Goal: Navigation & Orientation: Find specific page/section

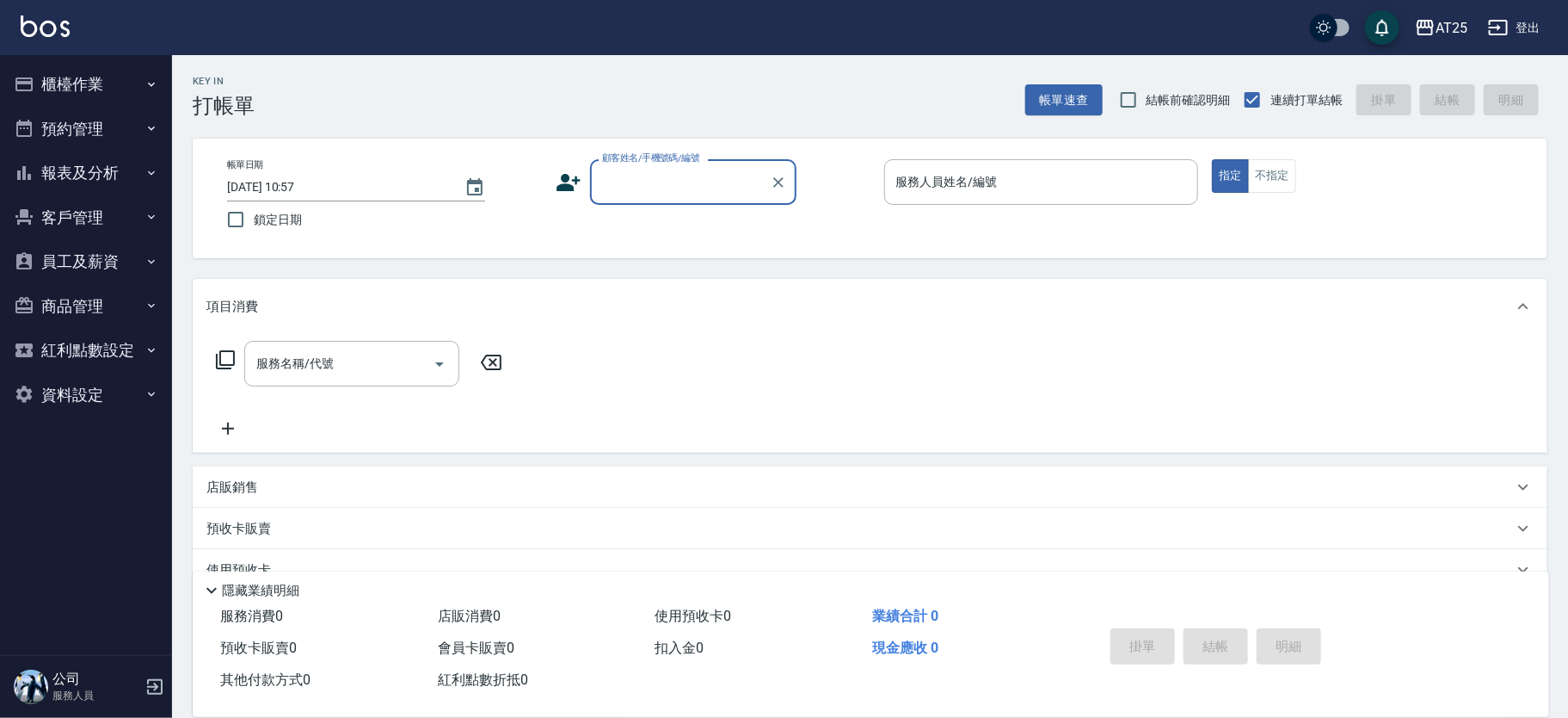
click at [99, 93] on button "櫃檯作業" at bounding box center [86, 84] width 158 height 45
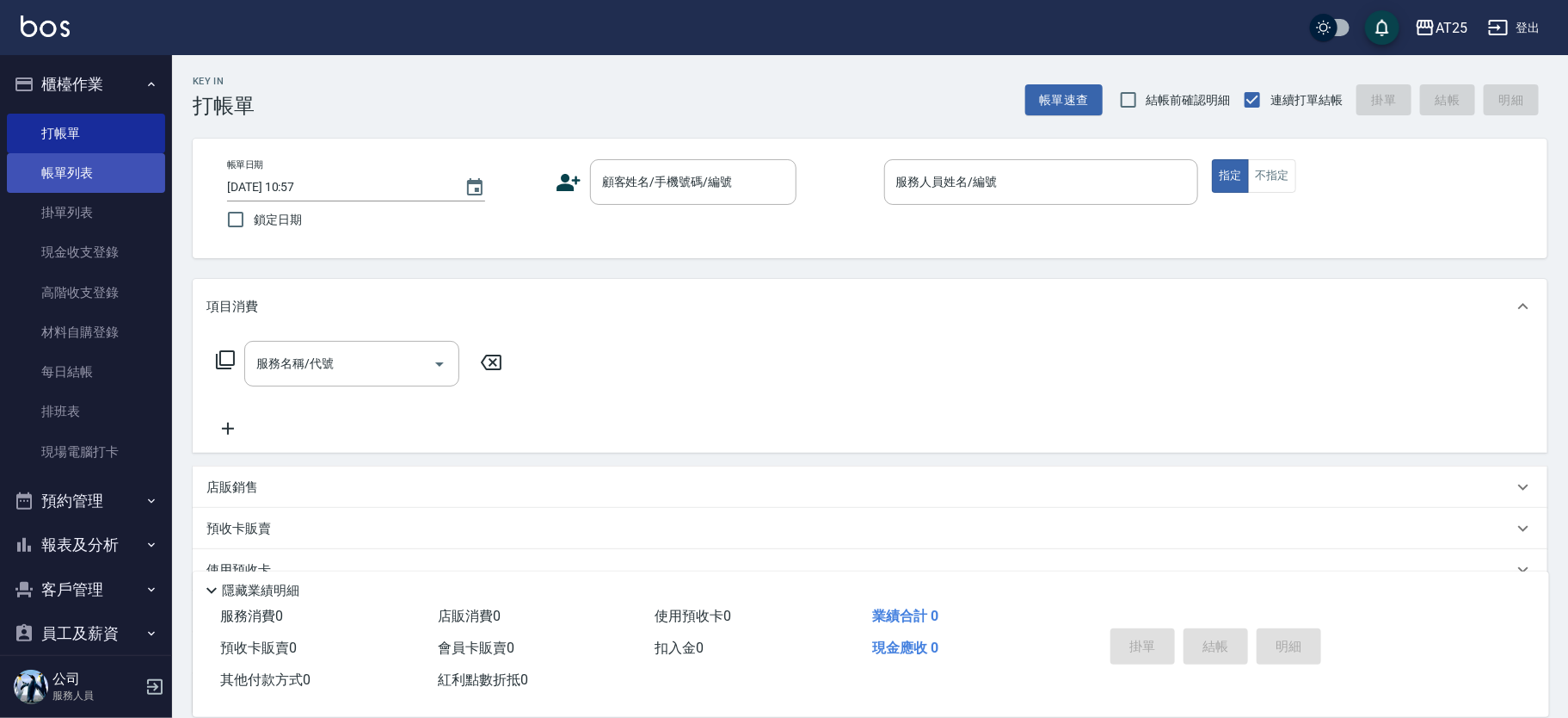
click at [89, 174] on link "帳單列表" at bounding box center [86, 173] width 158 height 40
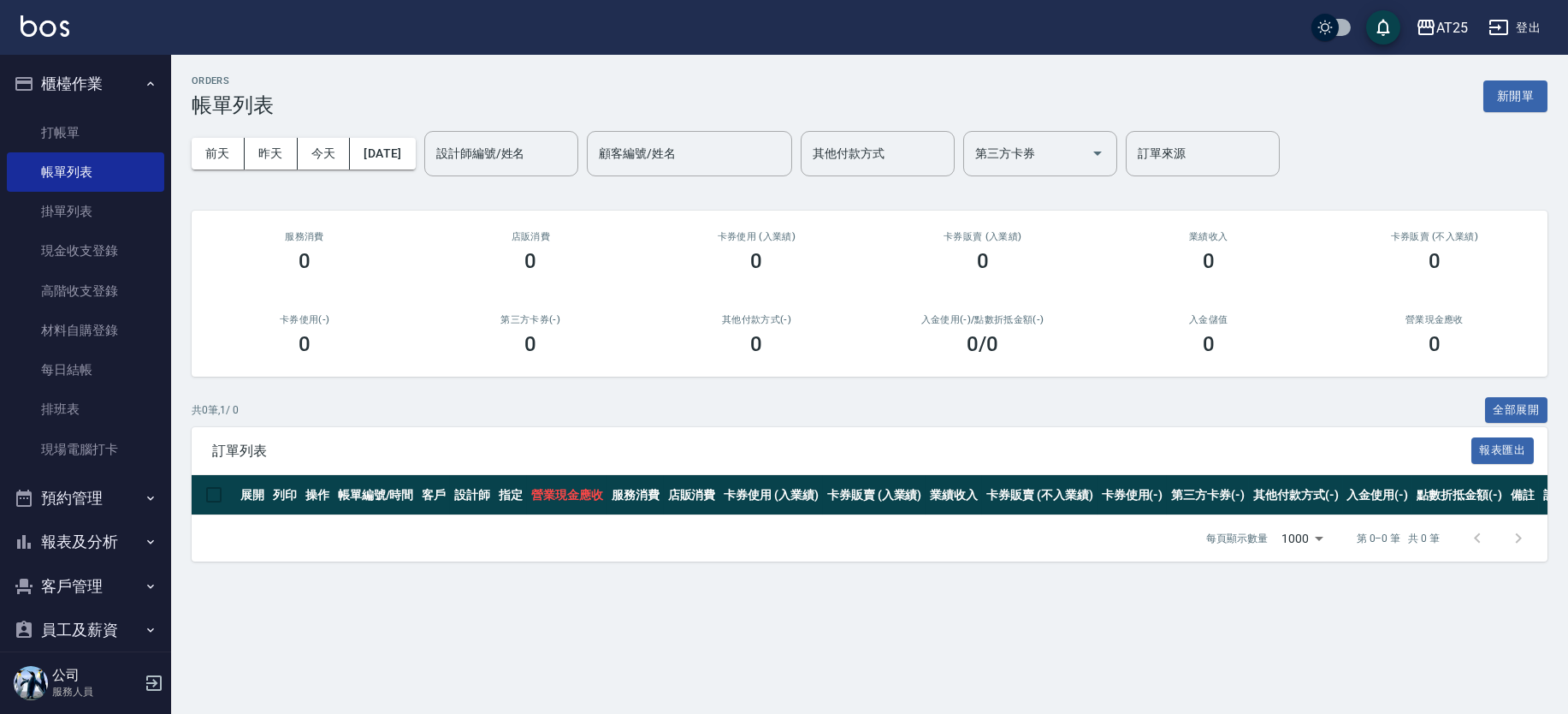
scroll to position [142, 0]
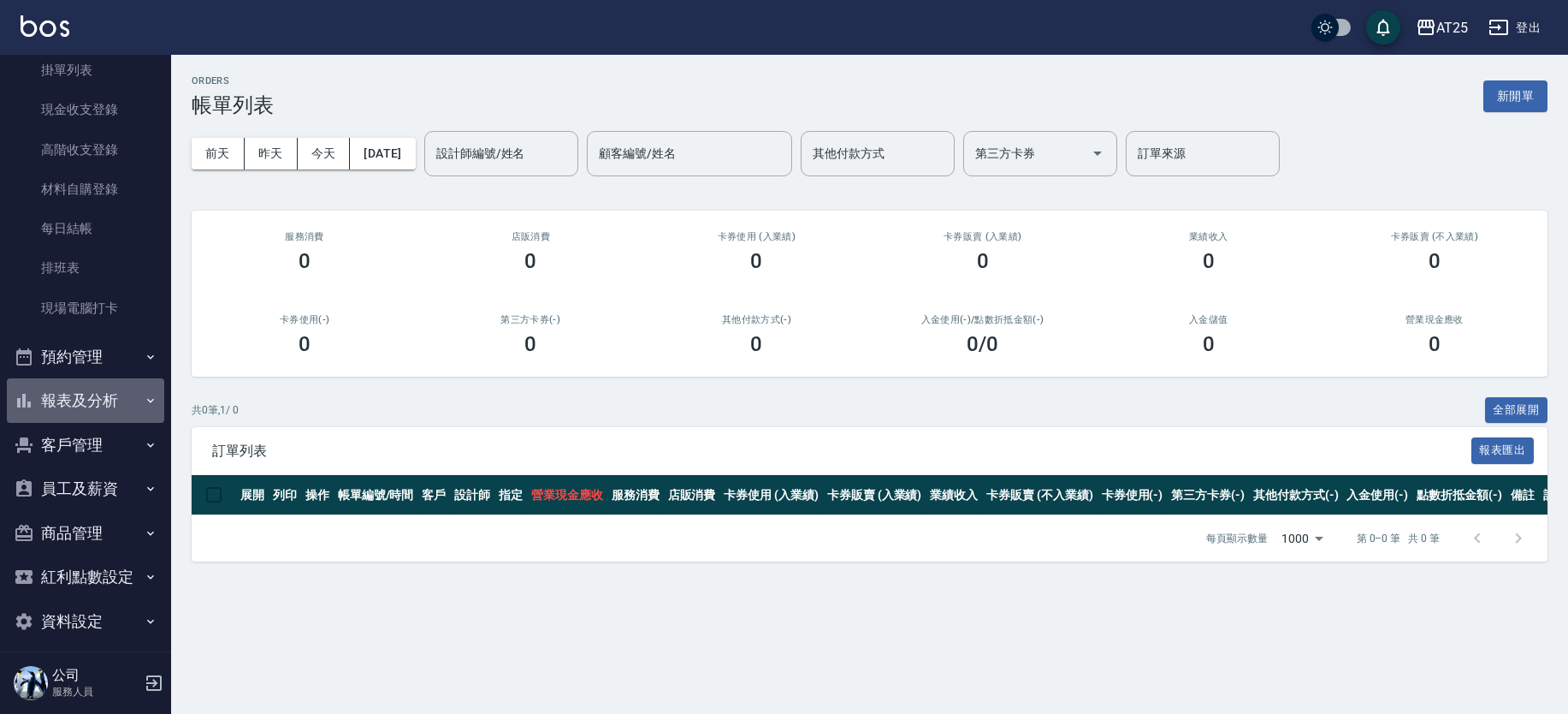
click at [129, 402] on button "報表及分析" at bounding box center [85, 400] width 157 height 45
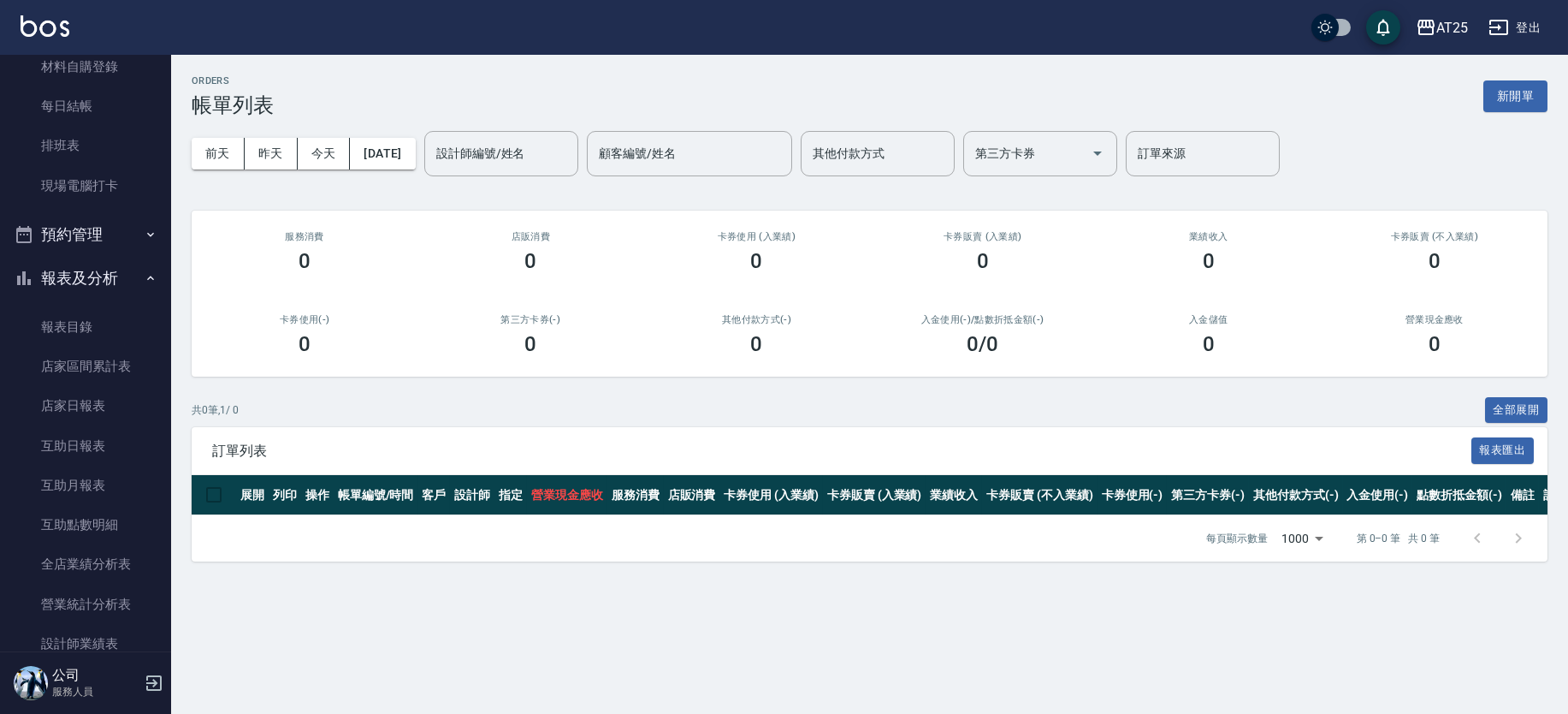
scroll to position [265, 0]
drag, startPoint x: 173, startPoint y: 364, endPoint x: 172, endPoint y: 425, distance: 61.0
click at [172, 425] on div "ORDERS 帳單列表 新開單 [DATE] [DATE] [DATE] [DATE] 設計師編號/姓名 設計師編號/姓名 顧客編號/姓名 顧客編號/姓名 其…" at bounding box center [869, 318] width 1397 height 527
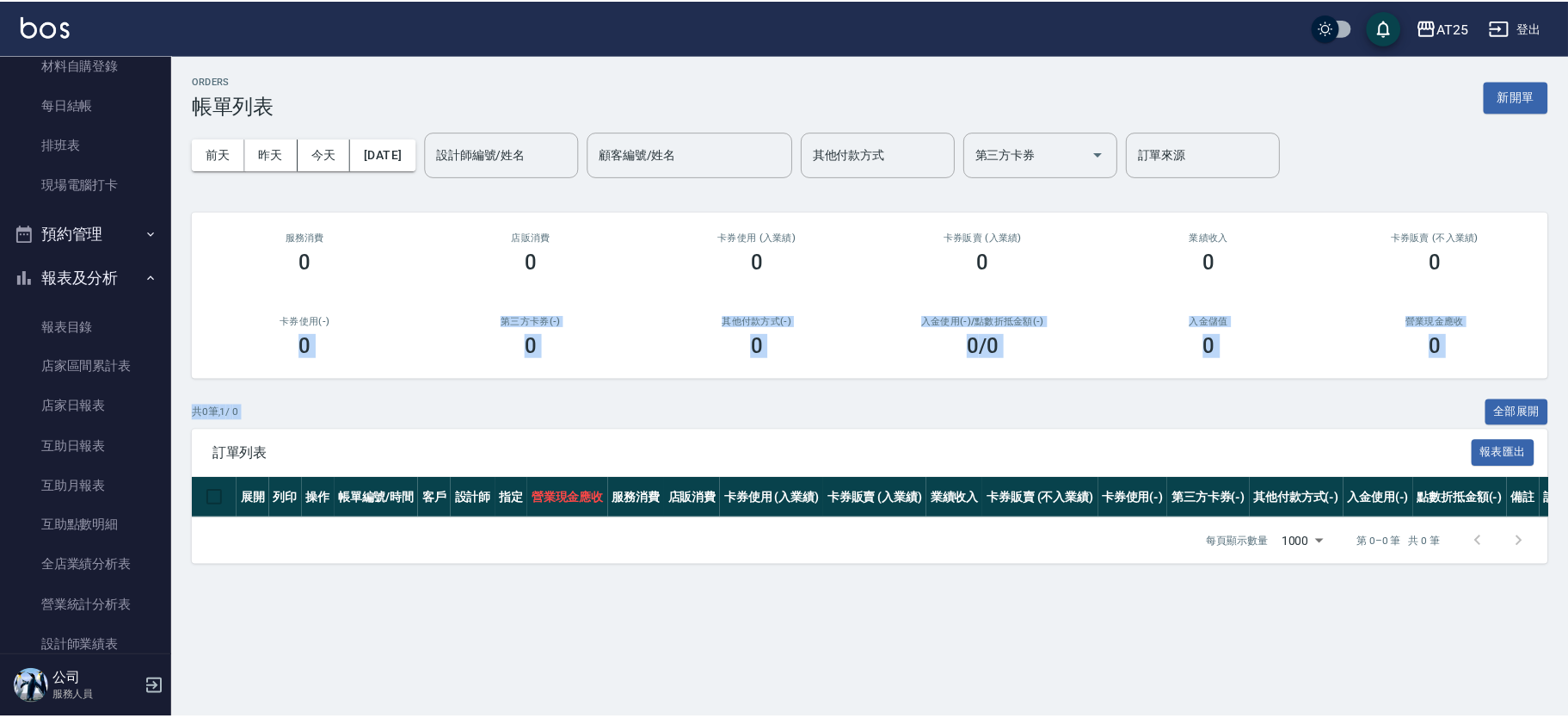
scroll to position [420, 0]
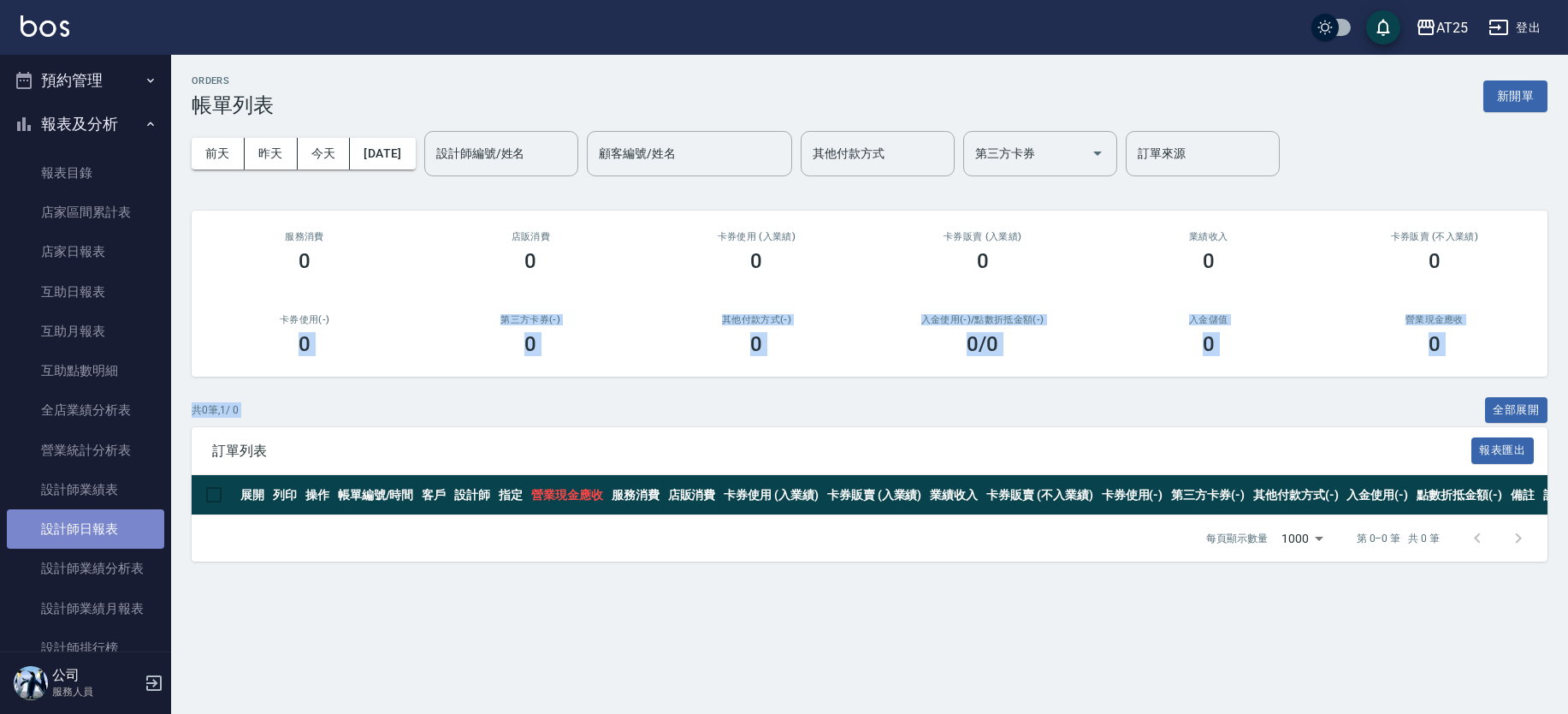
click at [103, 519] on link "設計師日報表" at bounding box center [85, 529] width 157 height 40
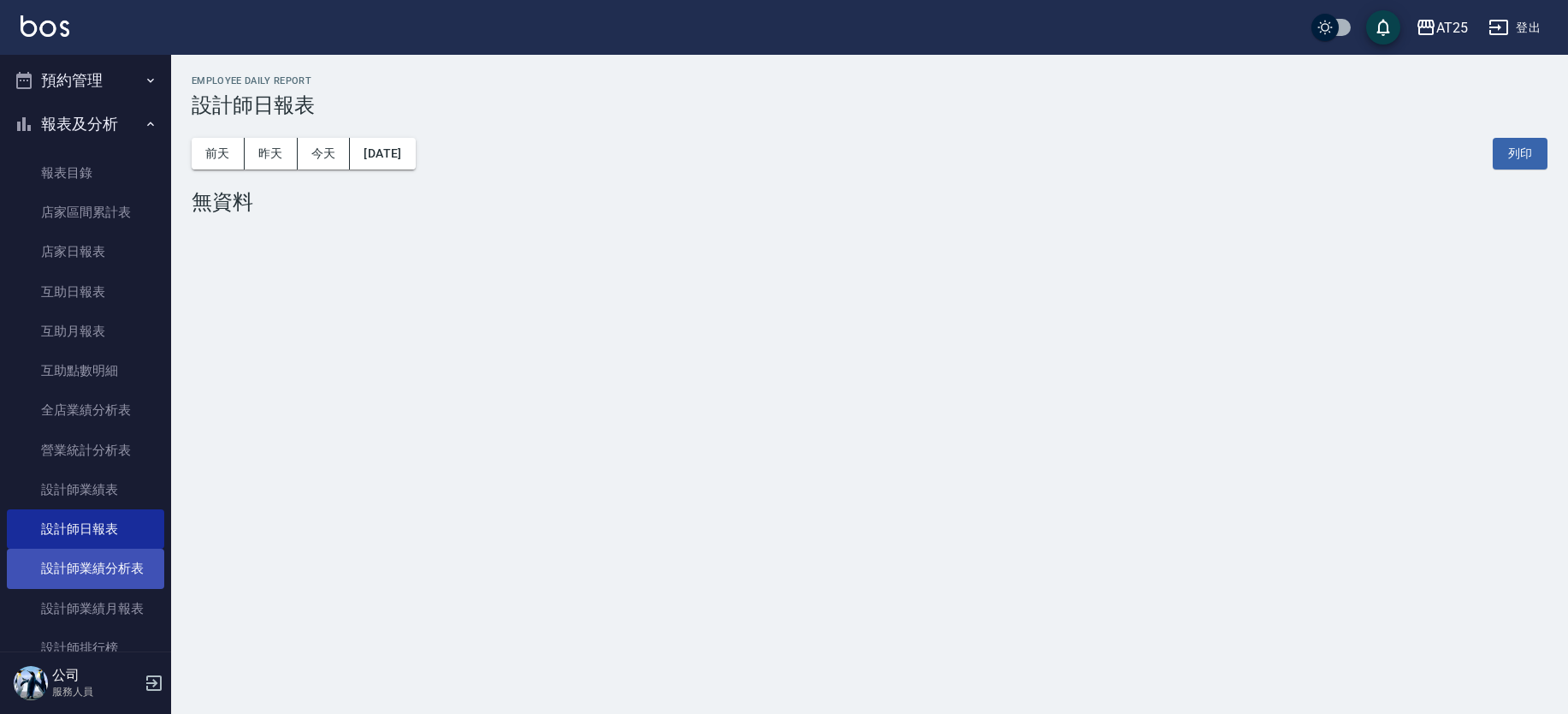
click at [130, 573] on link "設計師業績分析表" at bounding box center [85, 568] width 157 height 40
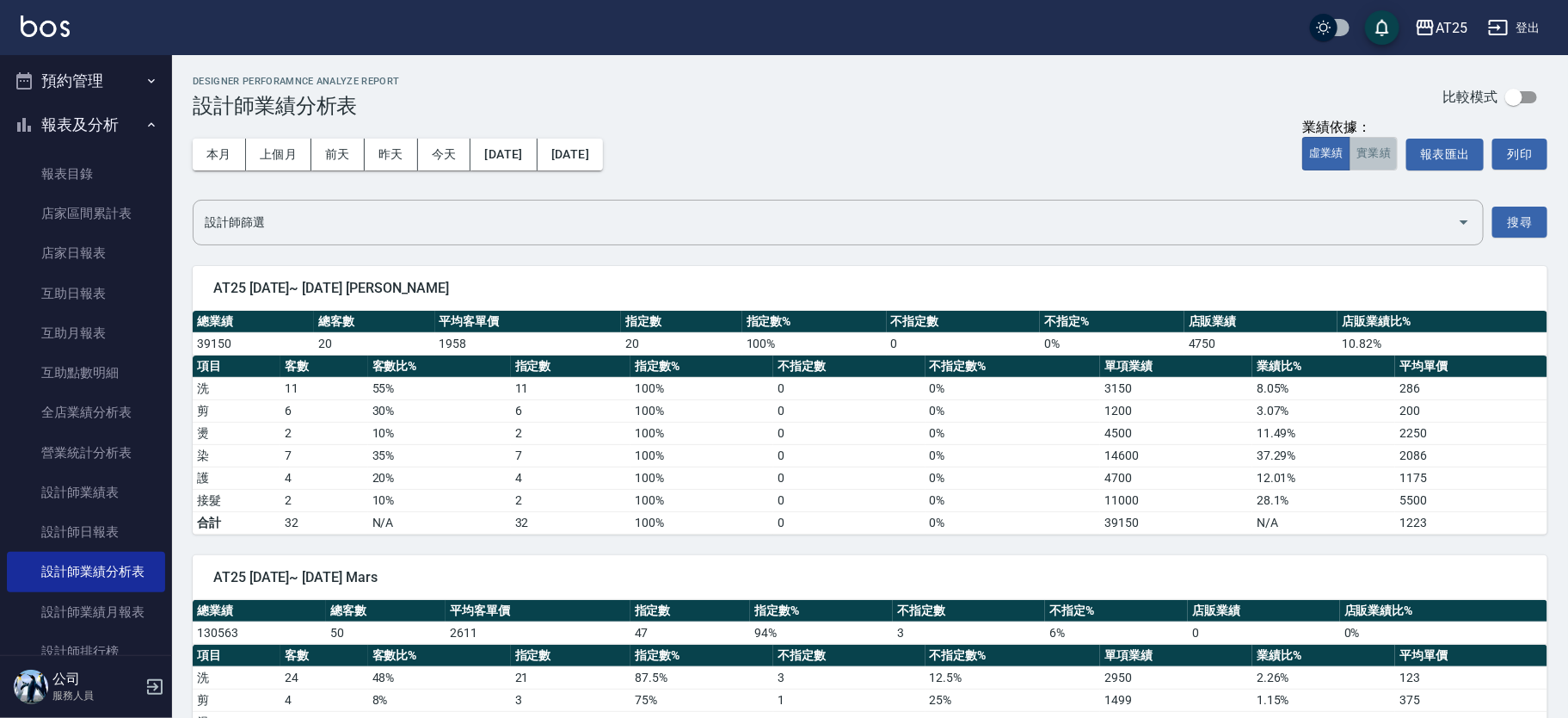
click at [1377, 141] on button "實業績" at bounding box center [1374, 153] width 48 height 34
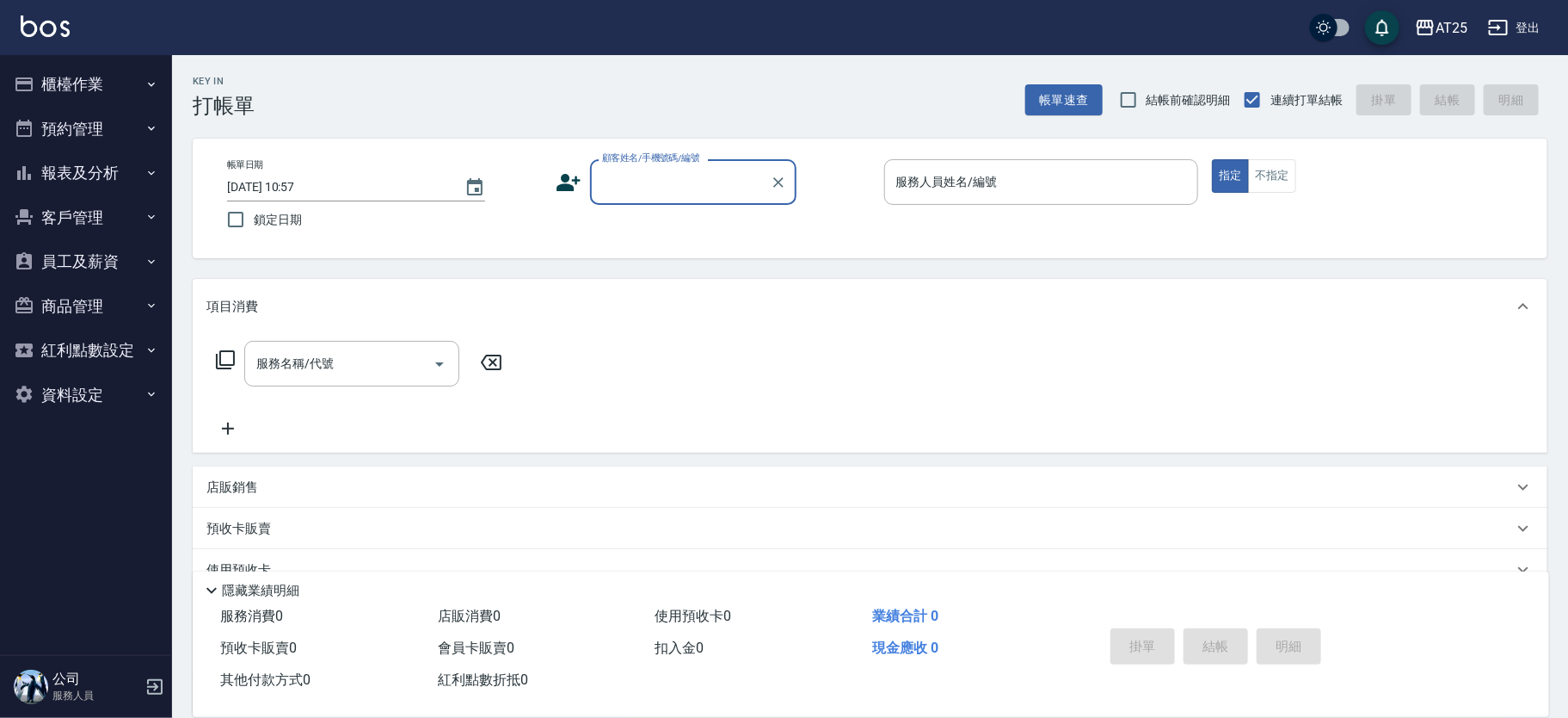
click at [69, 77] on button "櫃檯作業" at bounding box center [86, 84] width 158 height 45
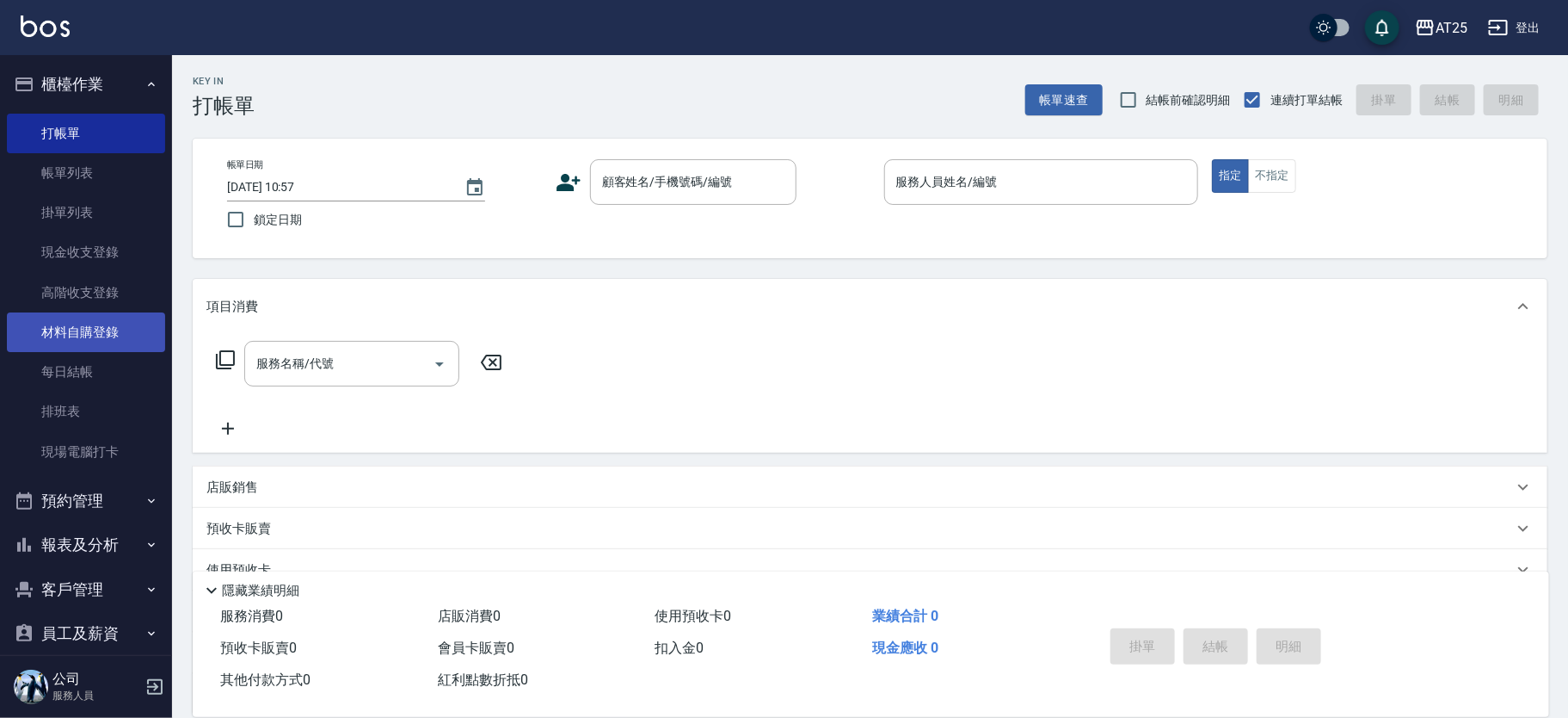
click at [126, 345] on link "材料自購登錄" at bounding box center [86, 333] width 158 height 40
